Goal: Task Accomplishment & Management: Use online tool/utility

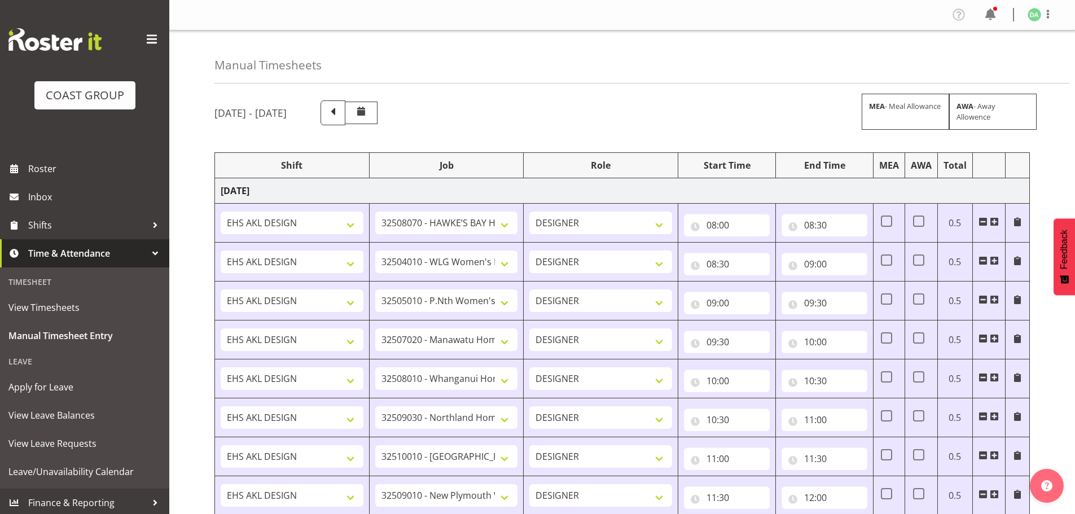
select select "9236"
select select "8457"
select select "8458"
select select "8727"
select select "8786"
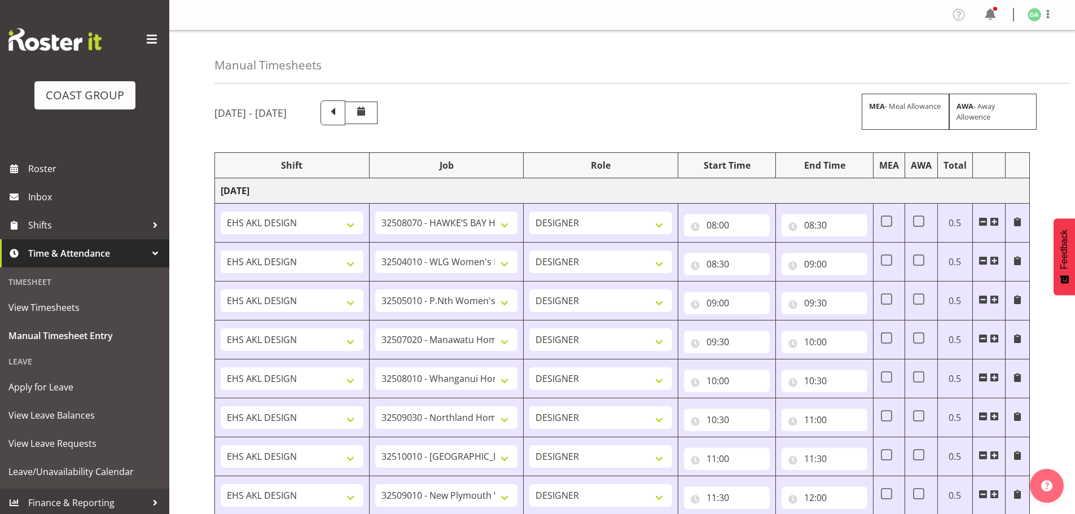
select select "9082"
select select "9023"
select select "8934"
select select "9735"
select select "8513"
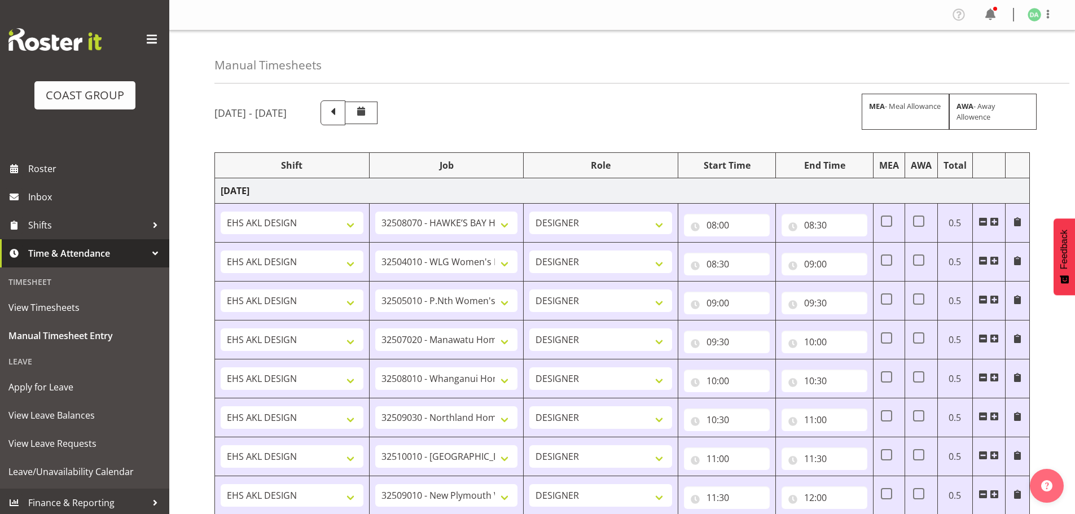
select select "10191"
select select "69"
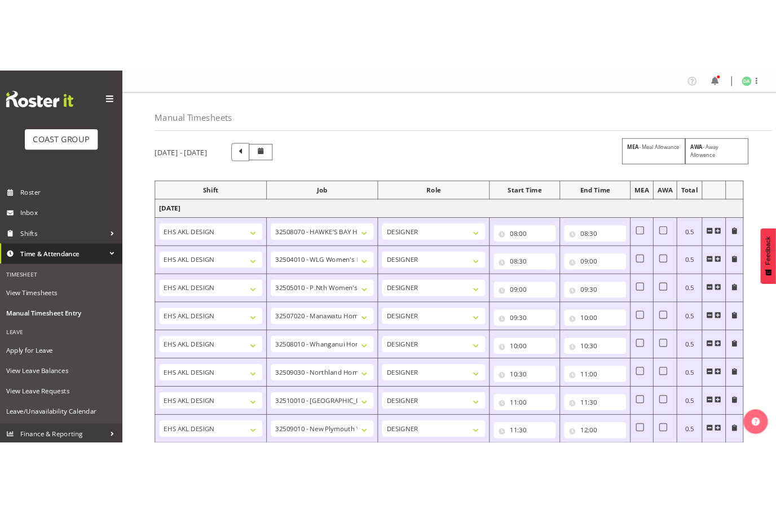
scroll to position [614, 0]
